Goal: Obtain resource: Obtain resource

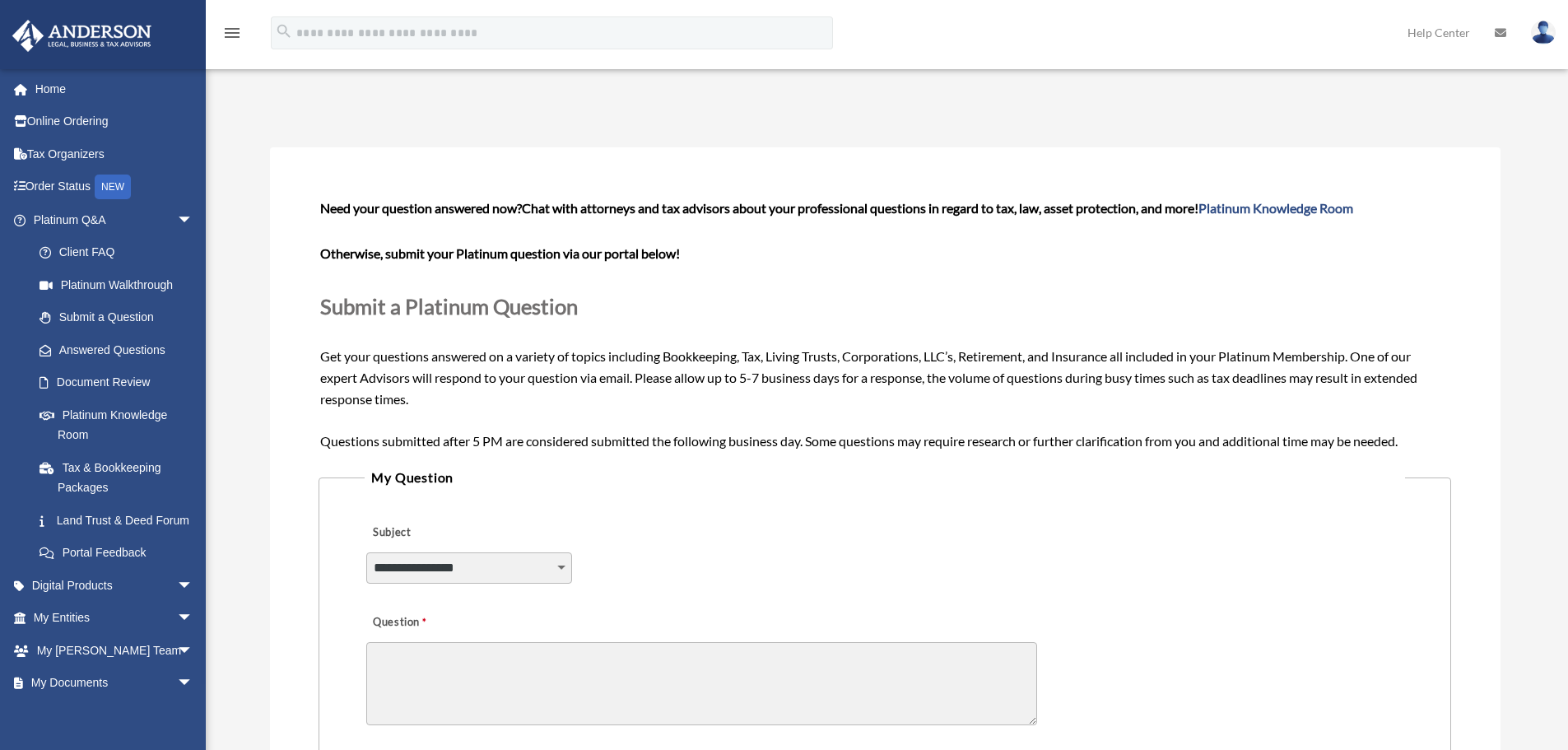
click at [233, 271] on div "Submit A Question bob.apples@andersonadvisors.com Sign Out bob.apples@andersona…" at bounding box center [784, 608] width 1568 height 1091
click at [44, 96] on link "Home" at bounding box center [114, 89] width 207 height 33
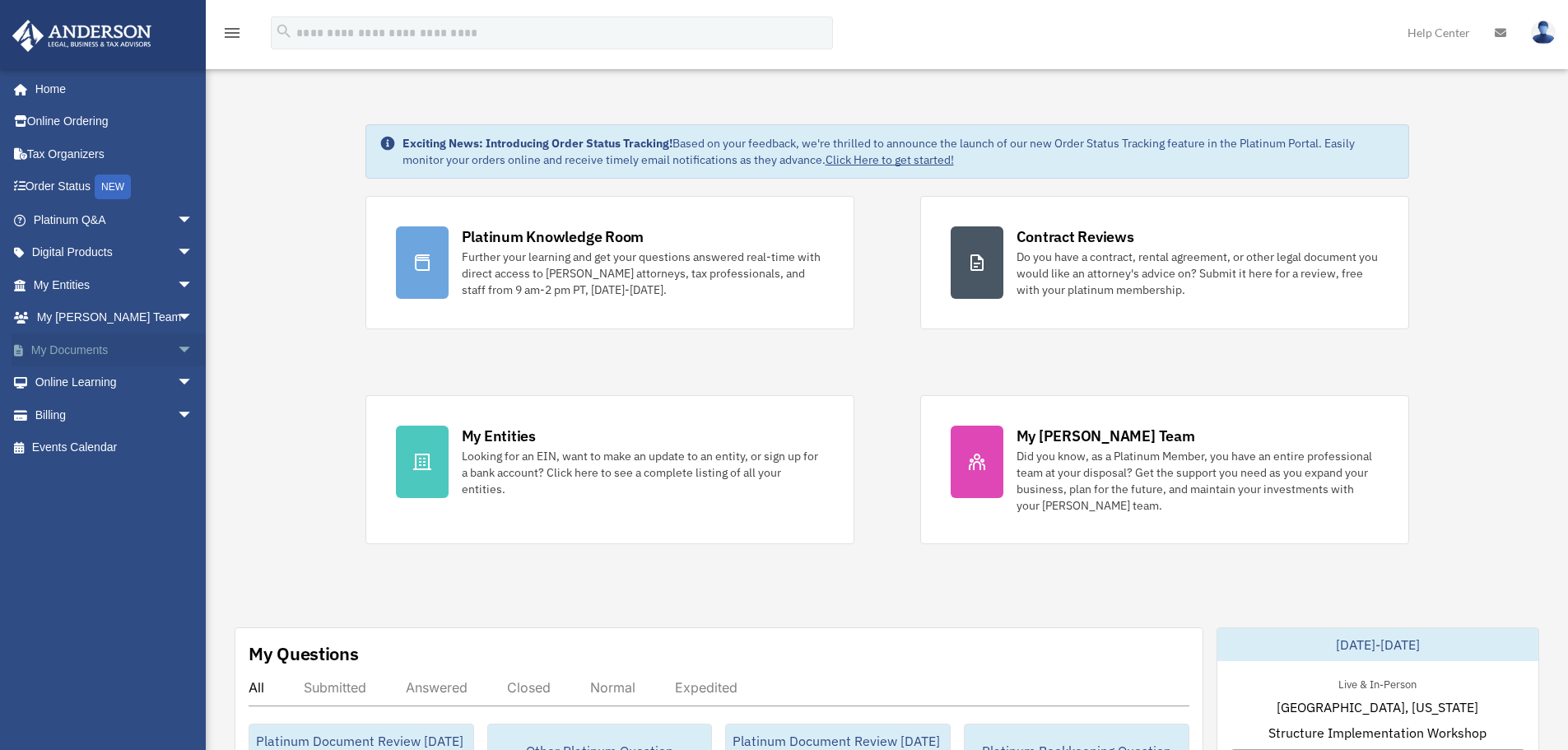
click at [177, 346] on span "arrow_drop_down" at bounding box center [194, 350] width 33 height 34
click at [182, 219] on span "arrow_drop_down" at bounding box center [194, 220] width 33 height 34
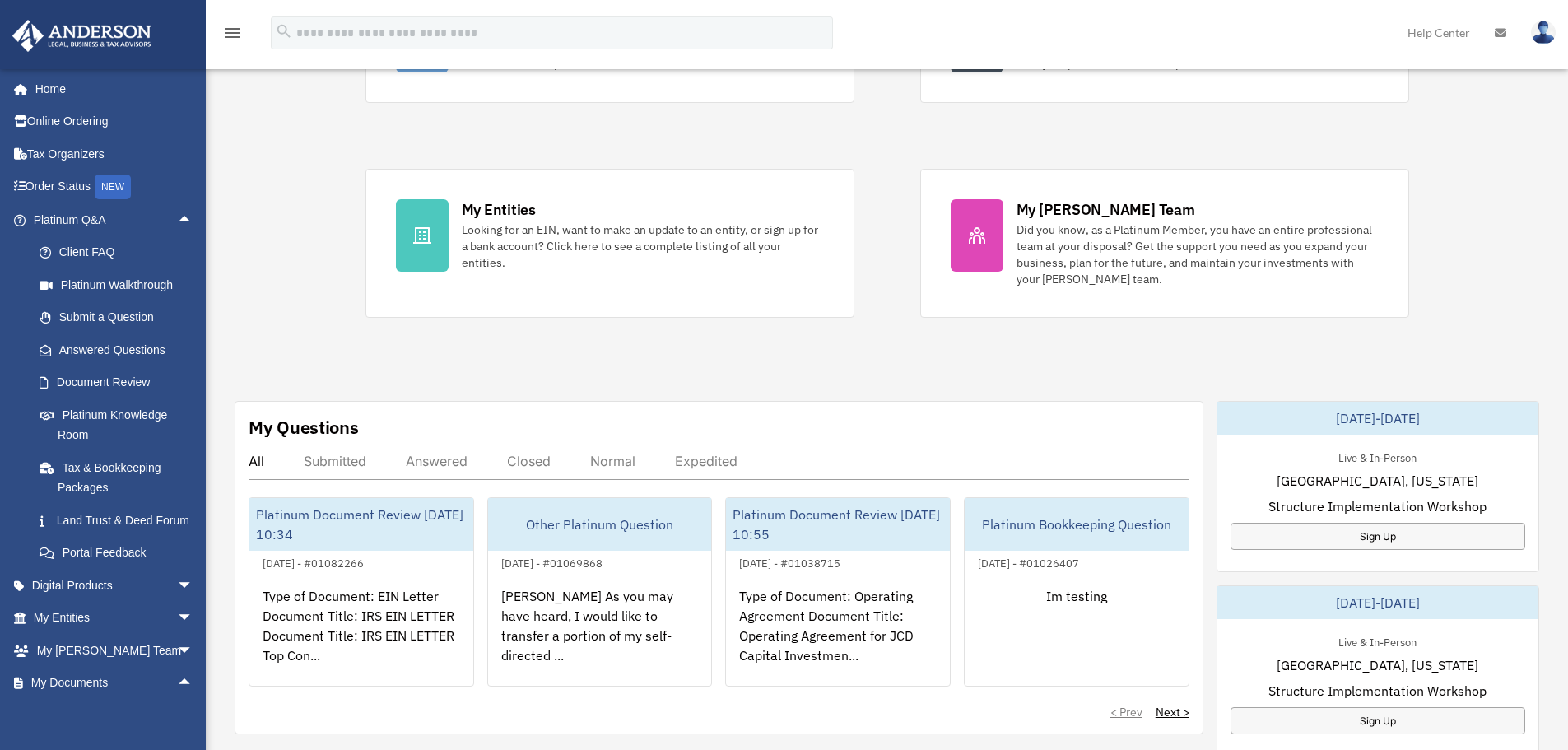
scroll to position [228, 0]
click at [177, 218] on span "arrow_drop_up" at bounding box center [194, 220] width 33 height 34
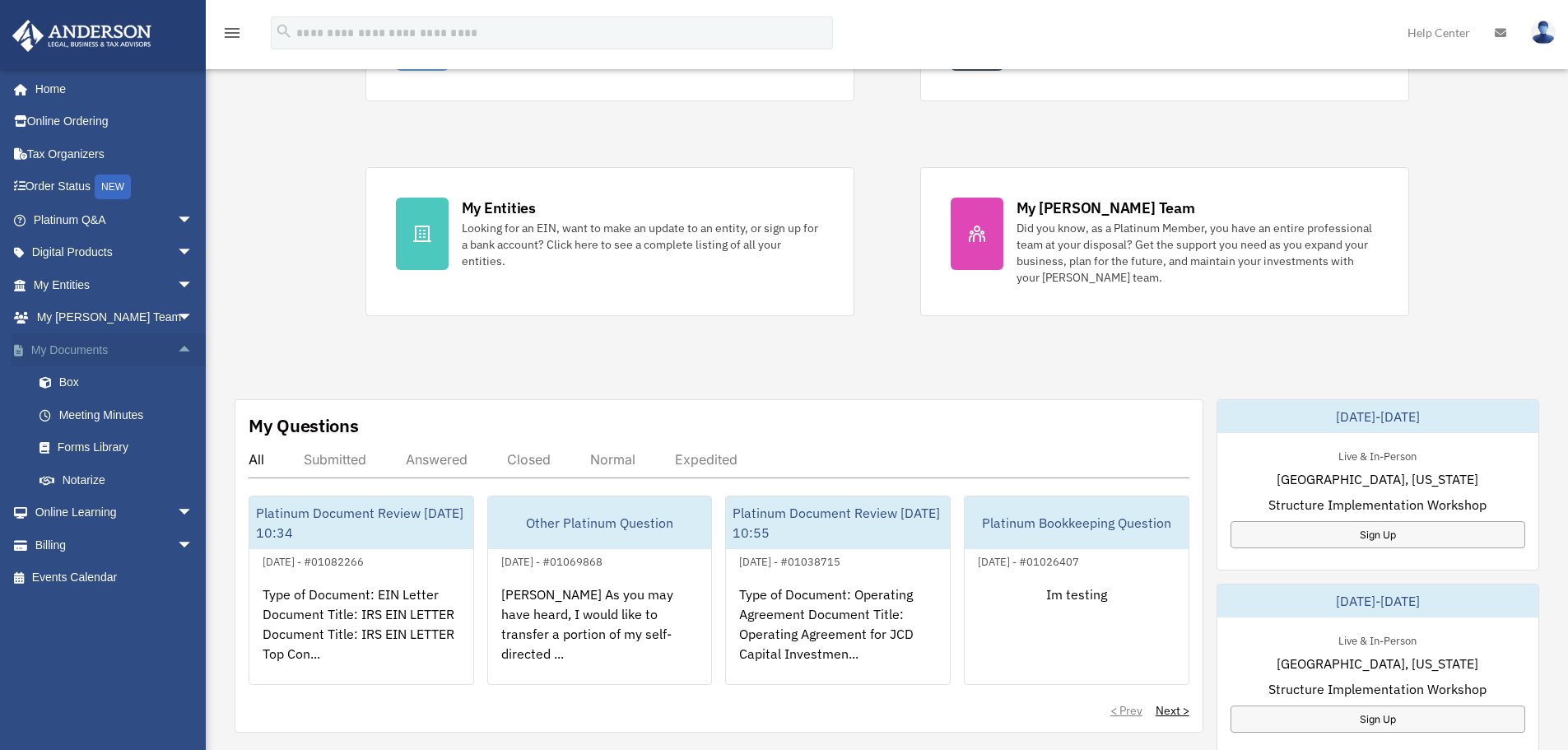
click at [177, 346] on span "arrow_drop_up" at bounding box center [194, 350] width 33 height 34
click at [177, 346] on span "arrow_drop_down" at bounding box center [194, 350] width 33 height 34
click at [68, 379] on link "Box" at bounding box center [120, 383] width 195 height 33
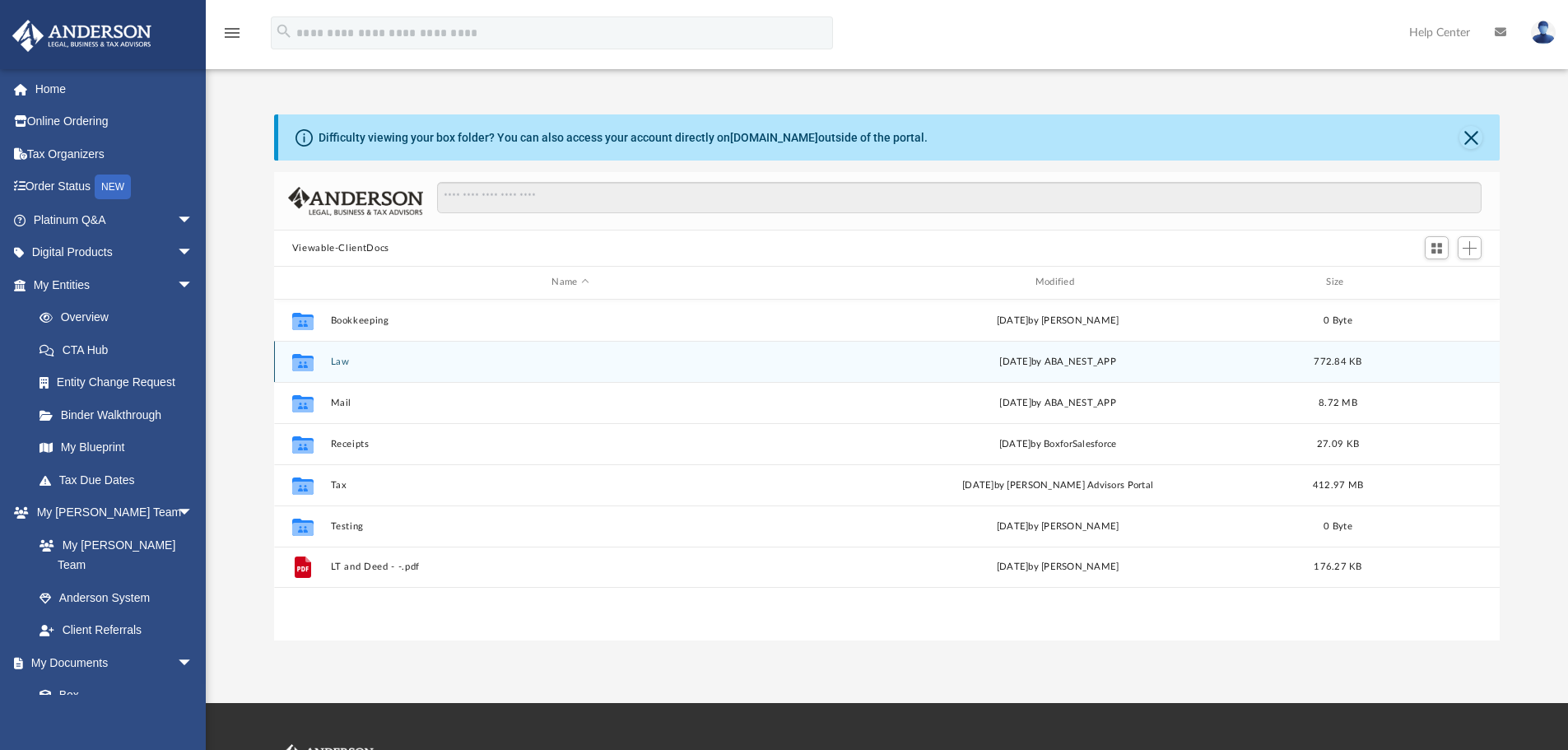
click at [319, 364] on div "Collaborated Folder" at bounding box center [303, 361] width 41 height 26
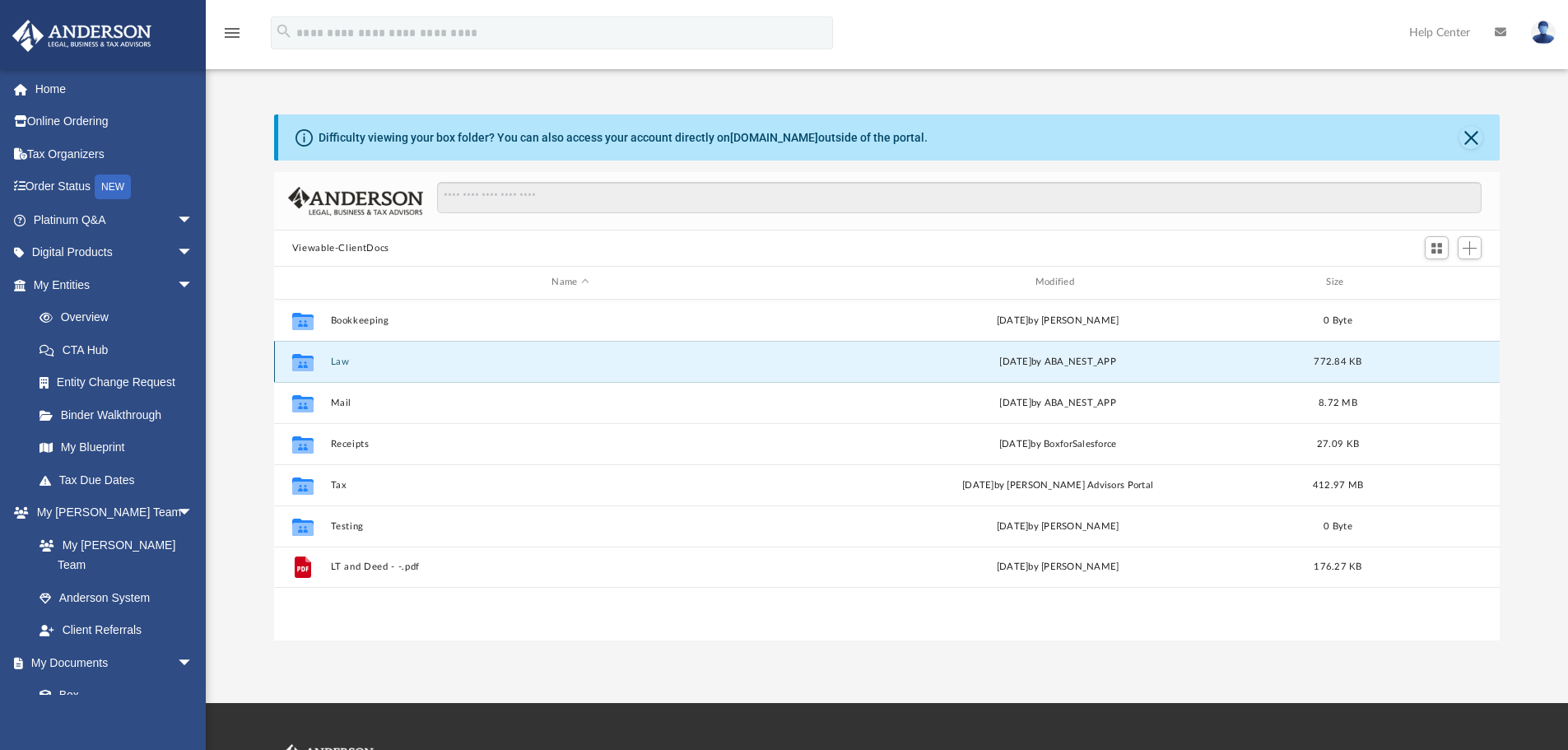
click at [339, 363] on button "Law" at bounding box center [569, 362] width 480 height 11
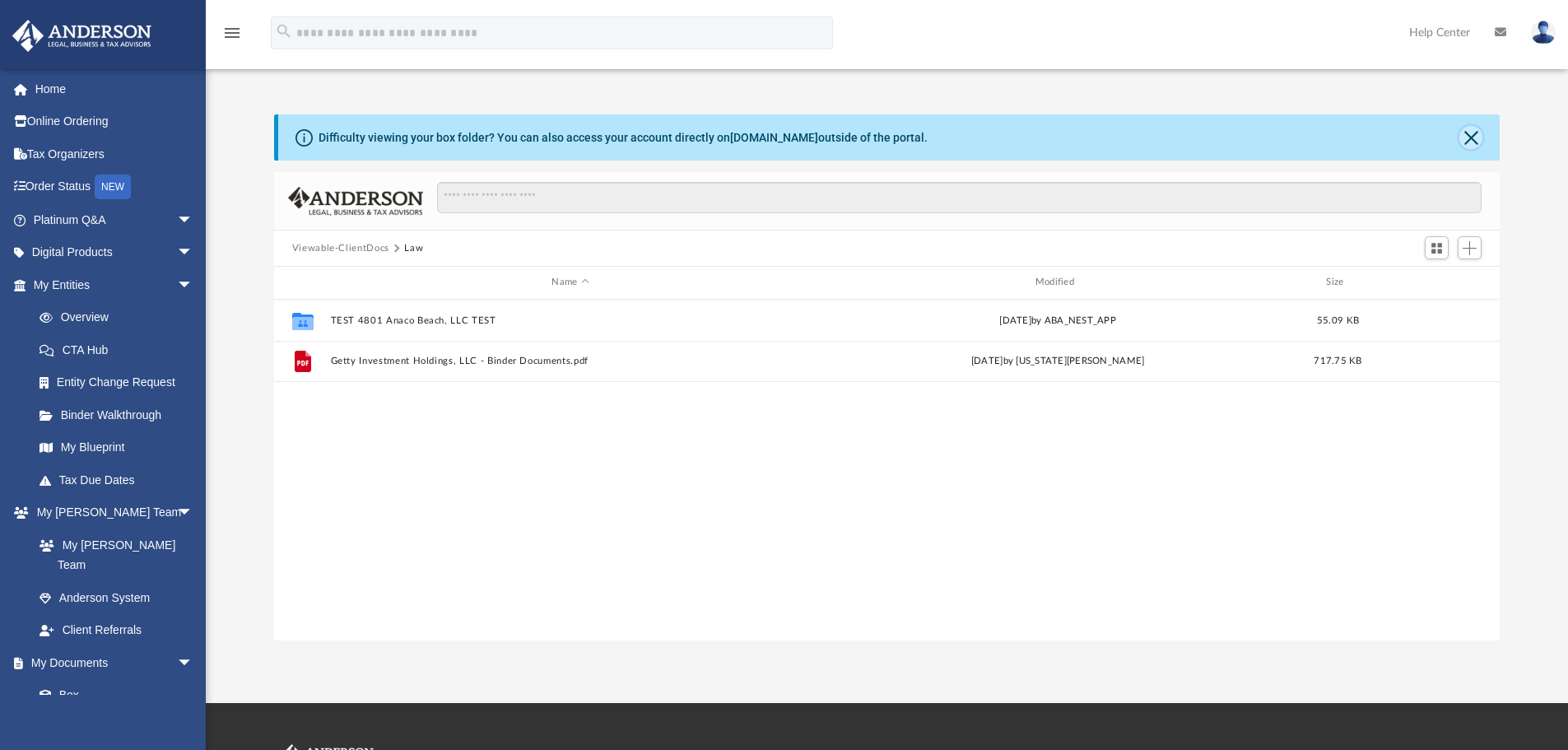
click at [1466, 134] on button "Close" at bounding box center [1471, 138] width 23 height 23
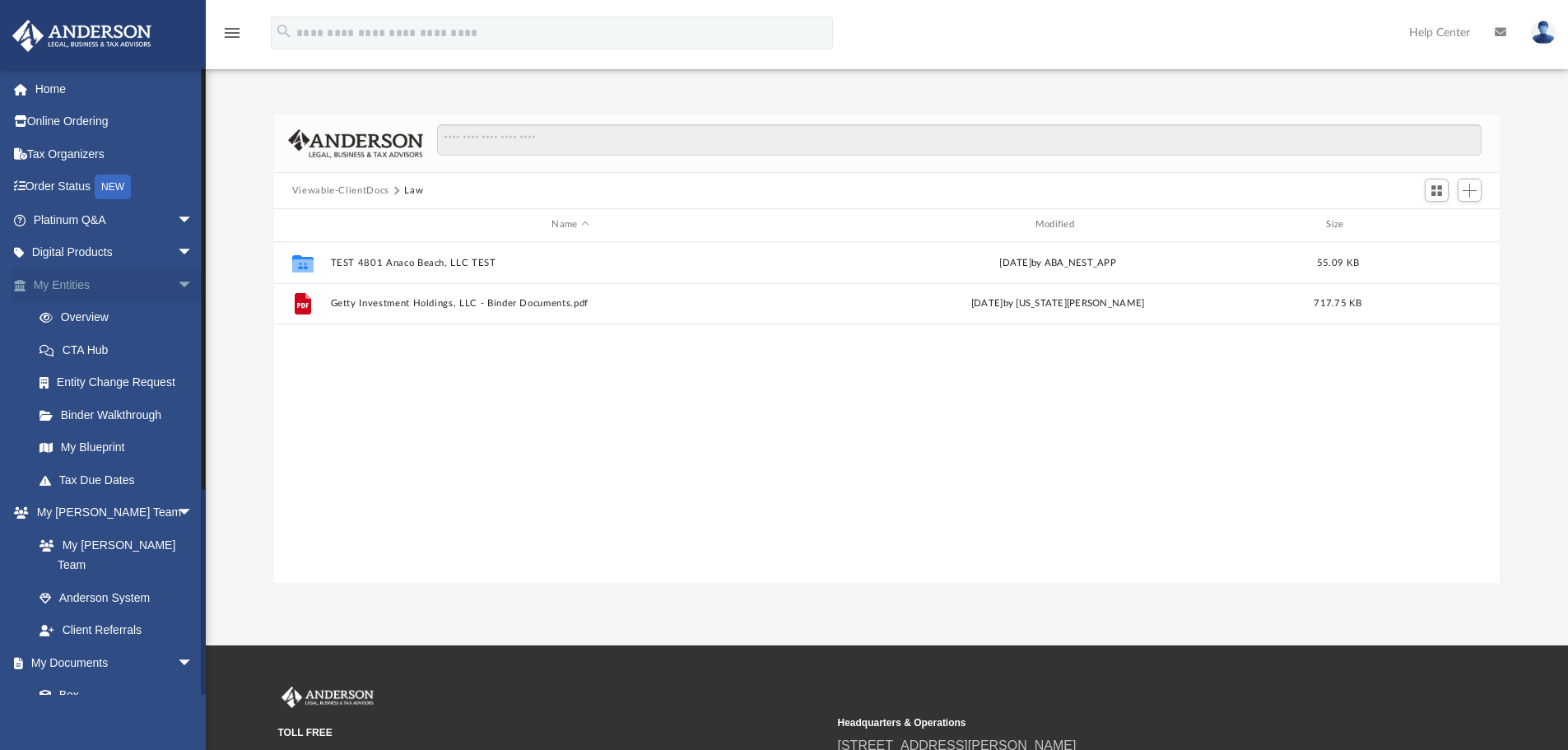
click at [177, 288] on span "arrow_drop_down" at bounding box center [194, 285] width 33 height 34
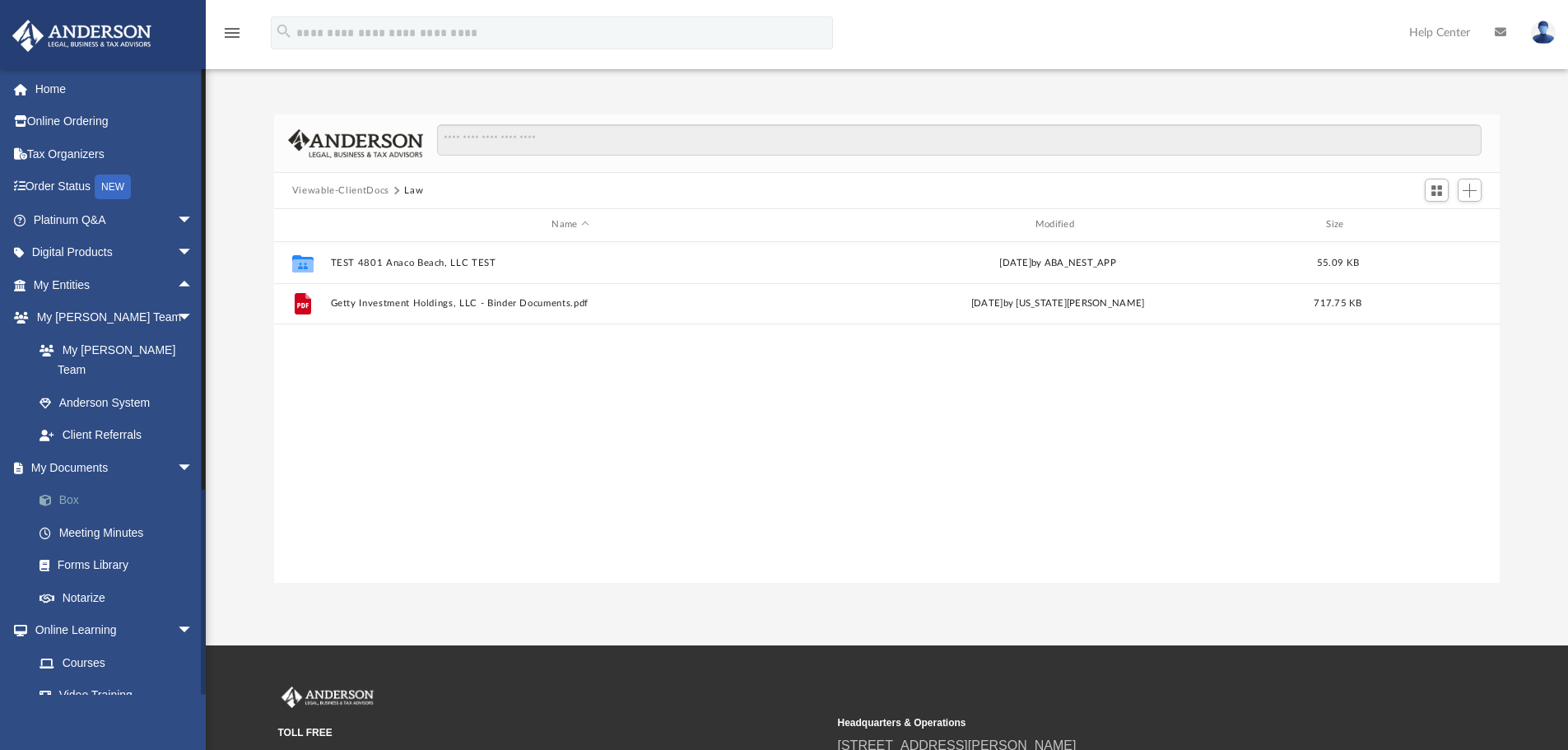
click at [58, 495] on span at bounding box center [53, 501] width 11 height 12
click at [177, 451] on span "arrow_drop_down" at bounding box center [194, 468] width 33 height 34
click at [177, 312] on span "arrow_drop_down" at bounding box center [194, 318] width 33 height 34
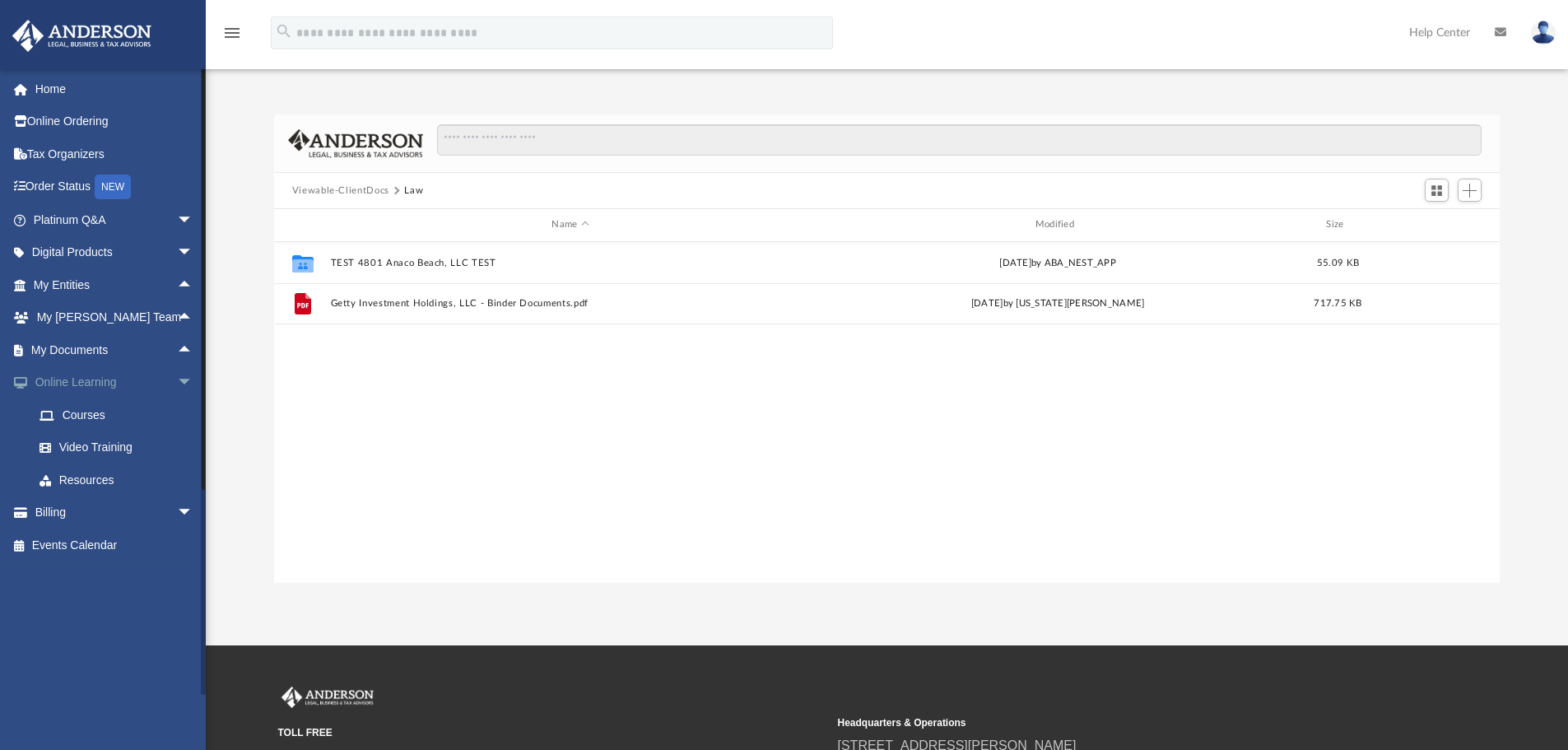
click at [177, 380] on span "arrow_drop_down" at bounding box center [194, 383] width 33 height 34
click at [51, 94] on link "Home" at bounding box center [114, 89] width 207 height 33
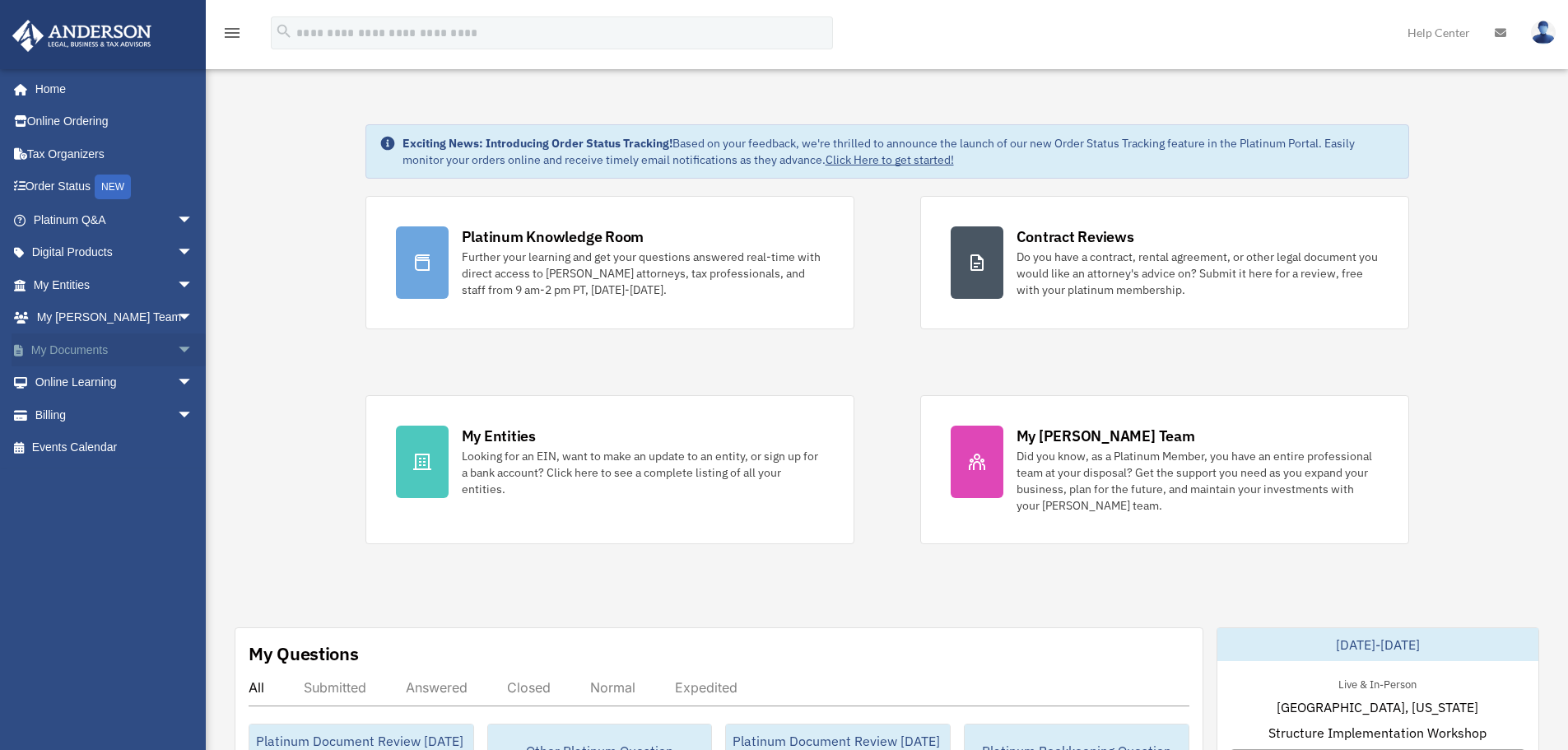
click at [177, 345] on span "arrow_drop_down" at bounding box center [194, 350] width 33 height 34
click at [99, 438] on link "Forms Library" at bounding box center [120, 448] width 195 height 33
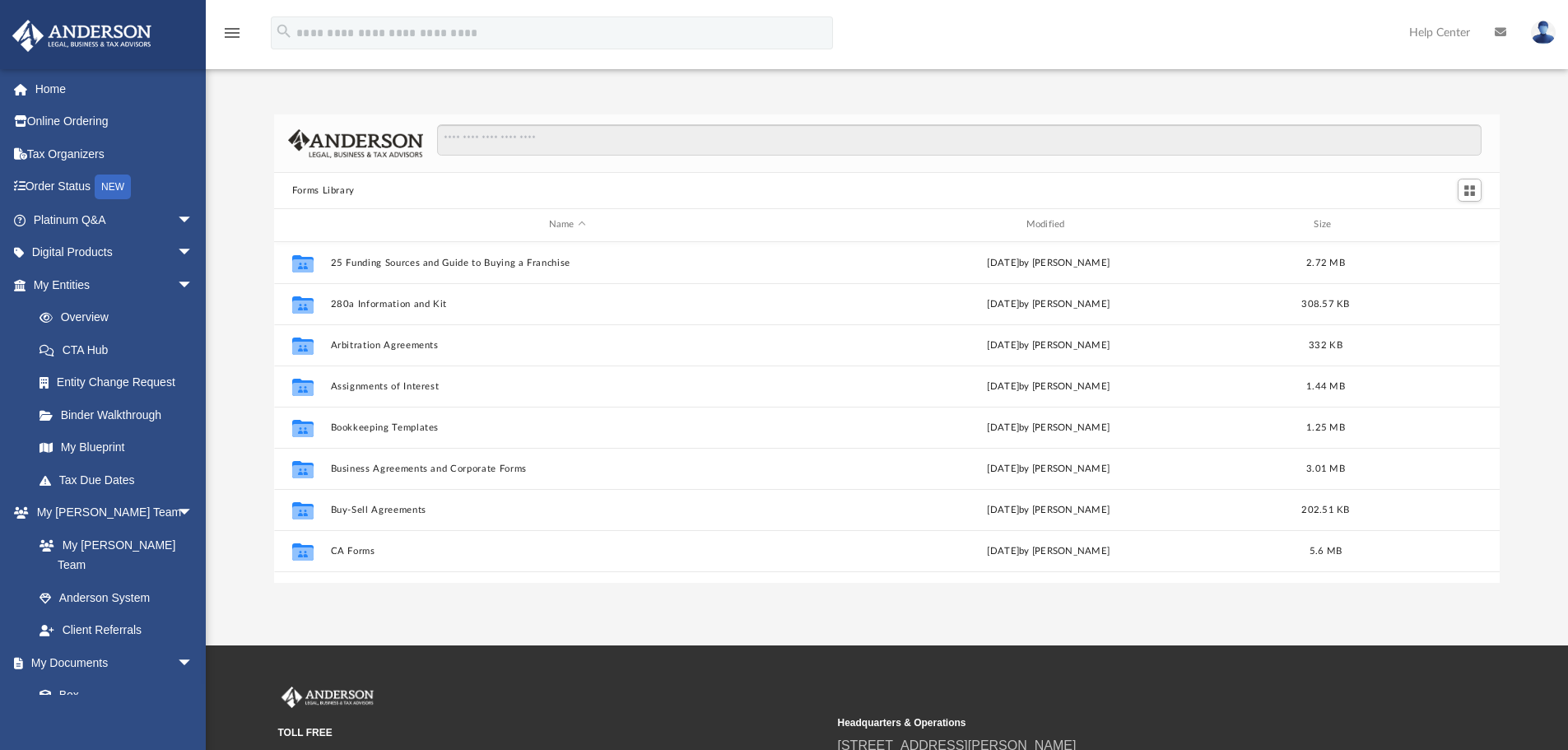
scroll to position [363, 1214]
click at [573, 143] on input "Search files and folders" at bounding box center [959, 140] width 1044 height 31
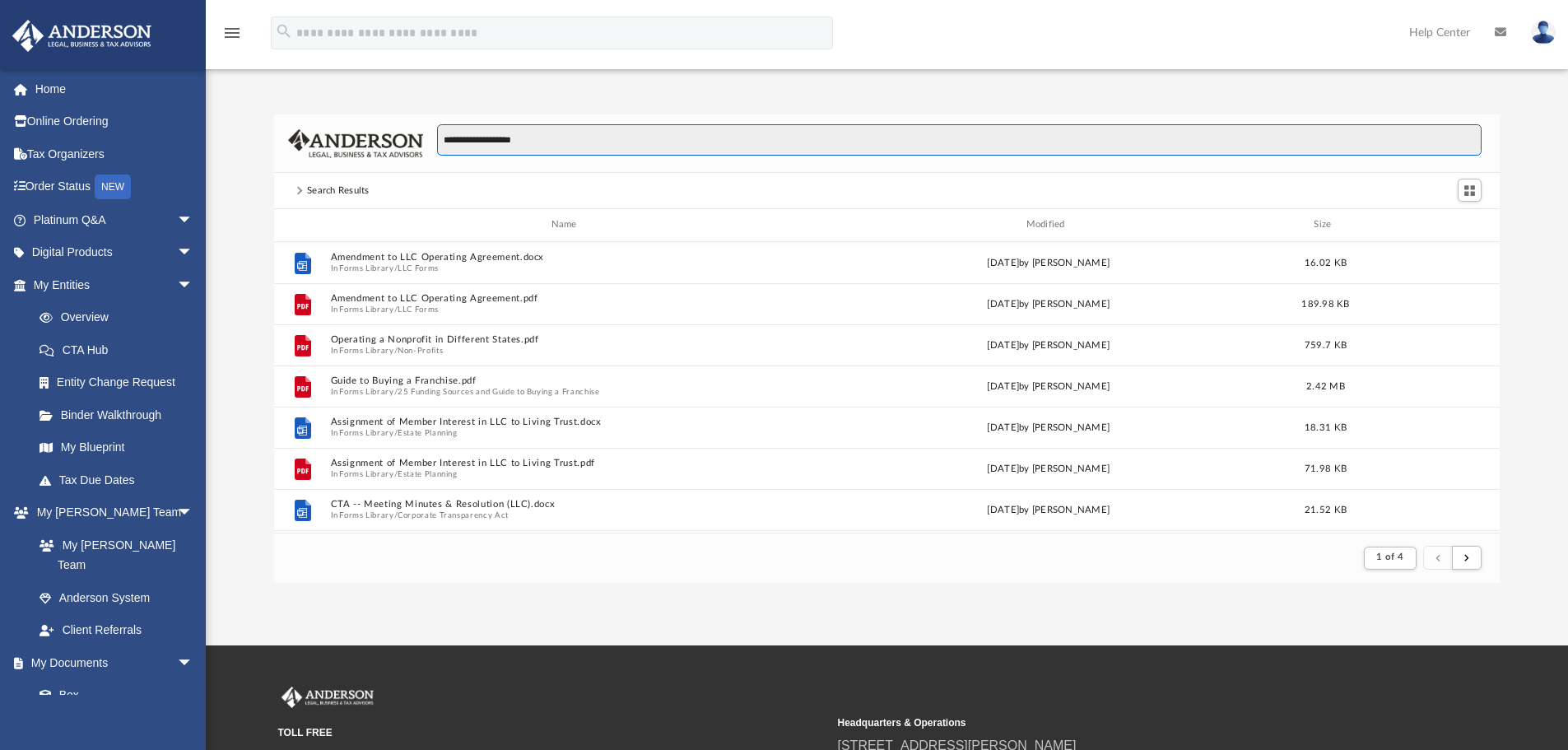
scroll to position [311, 1214]
type input "**********"
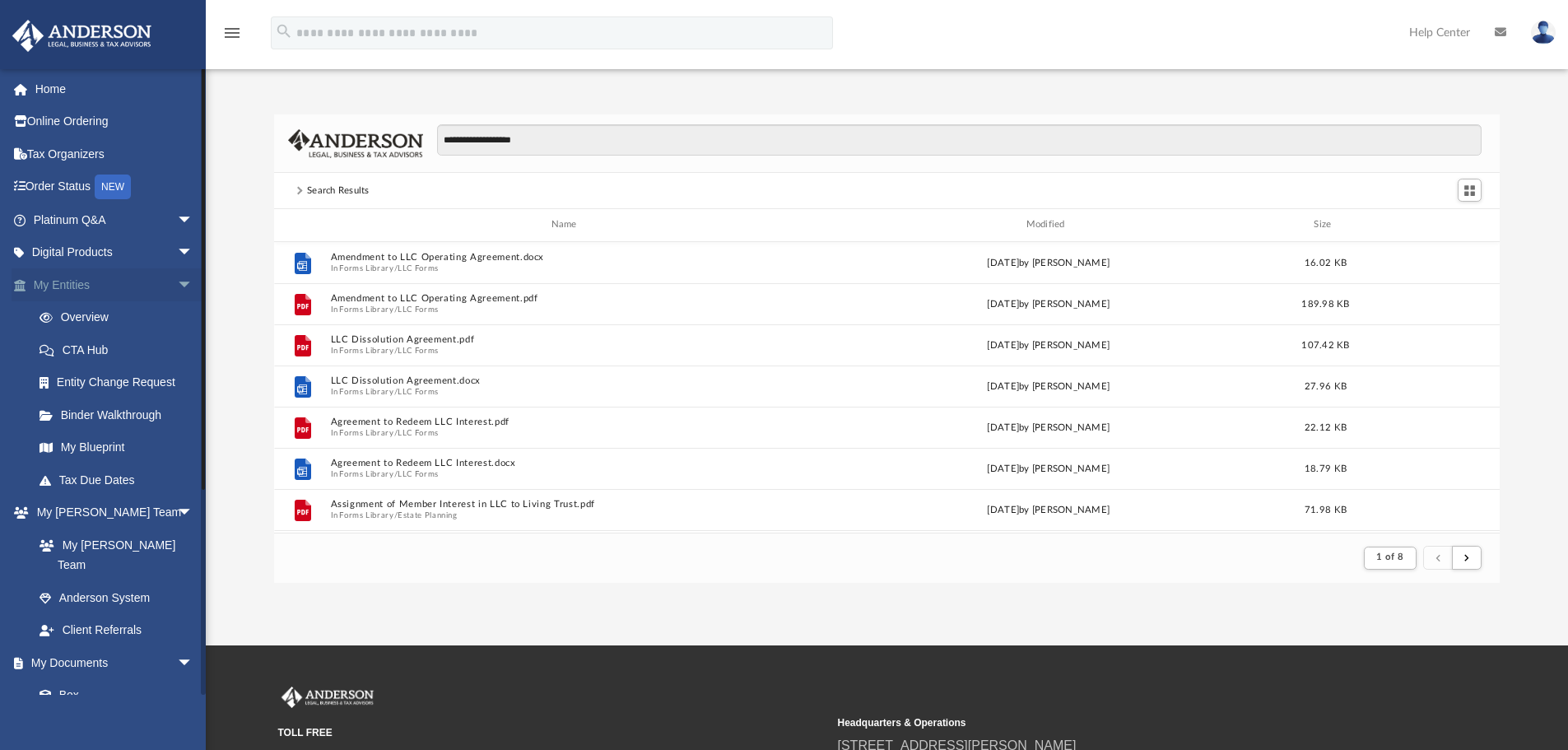
click at [177, 282] on span "arrow_drop_down" at bounding box center [194, 285] width 33 height 34
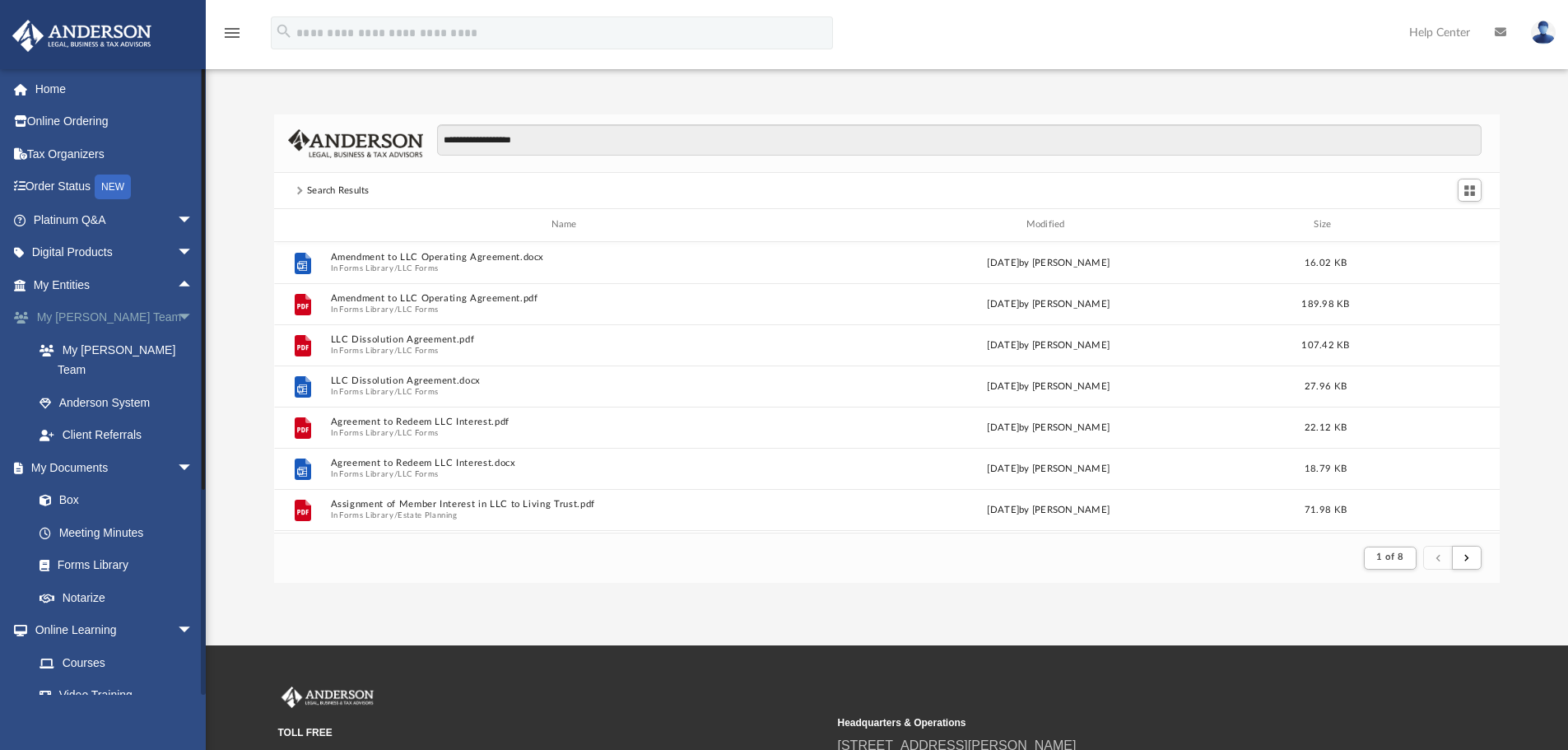
click at [177, 319] on span "arrow_drop_down" at bounding box center [194, 318] width 33 height 34
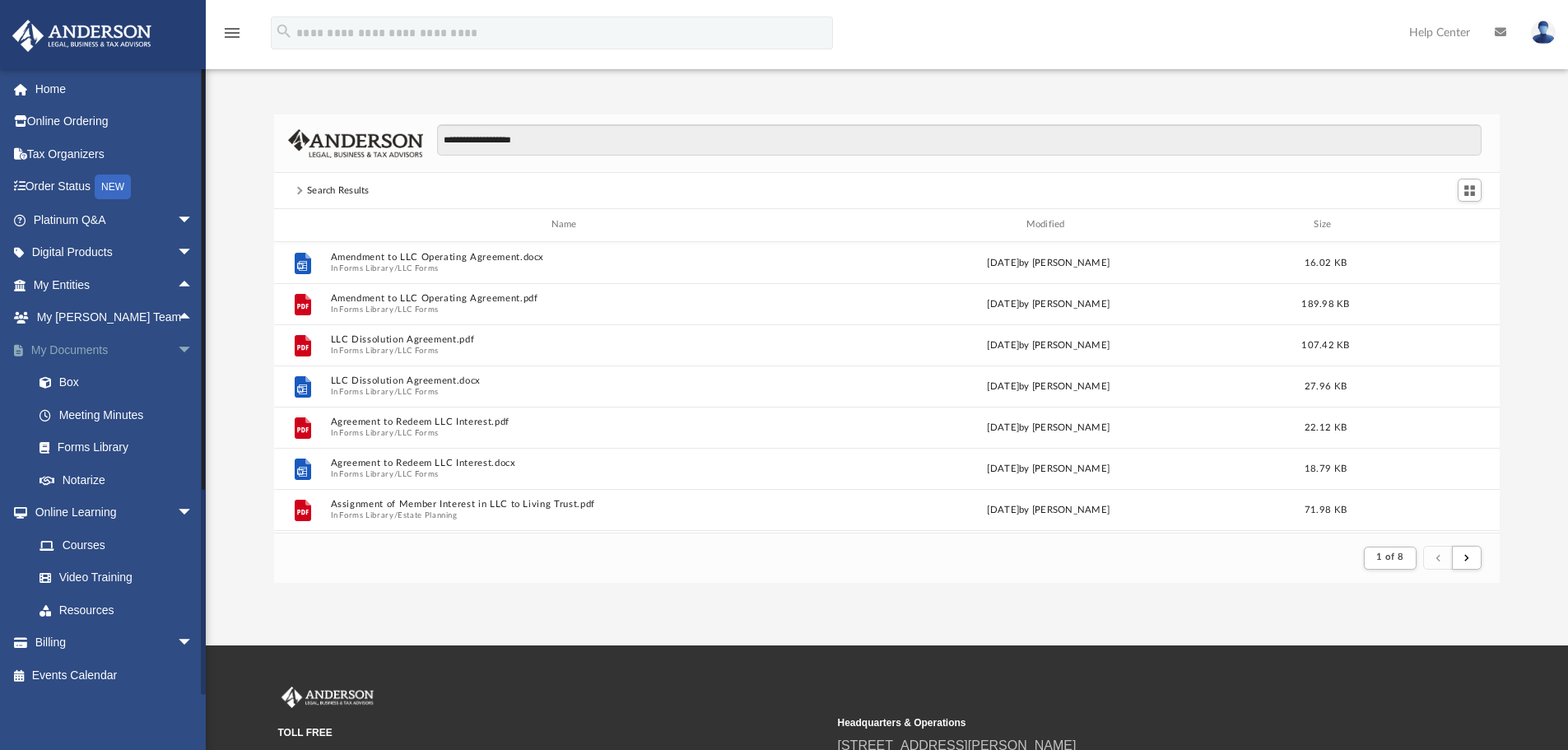
click at [177, 345] on span "arrow_drop_down" at bounding box center [194, 350] width 33 height 34
